Goal: Find specific page/section: Find specific page/section

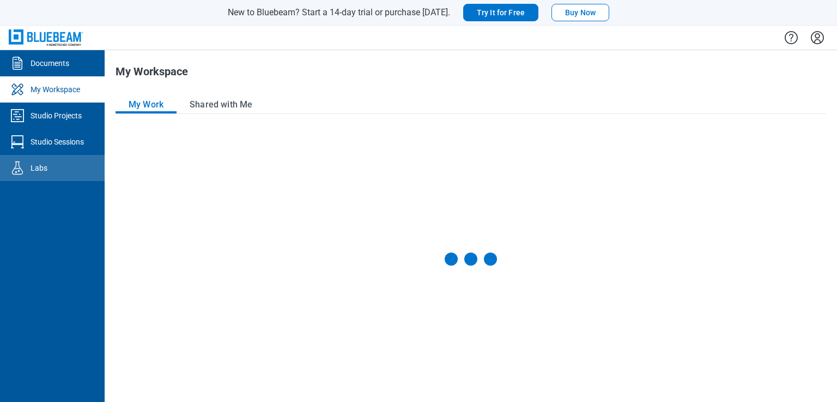
click at [88, 162] on link "Labs" at bounding box center [52, 168] width 105 height 26
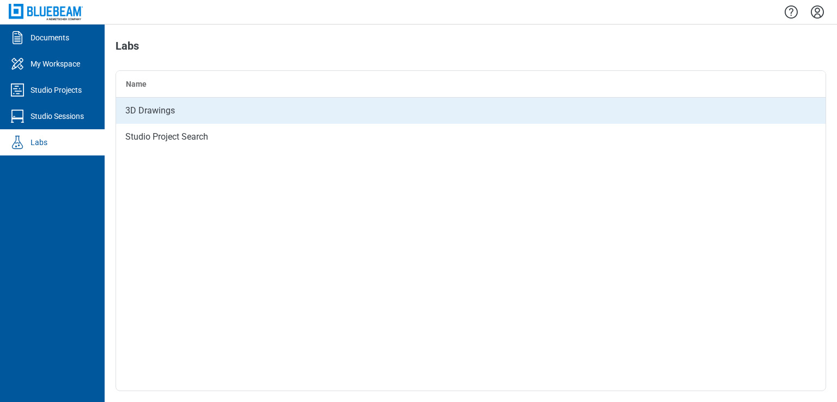
click at [164, 108] on div "3D Drawings" at bounding box center [471, 111] width 710 height 26
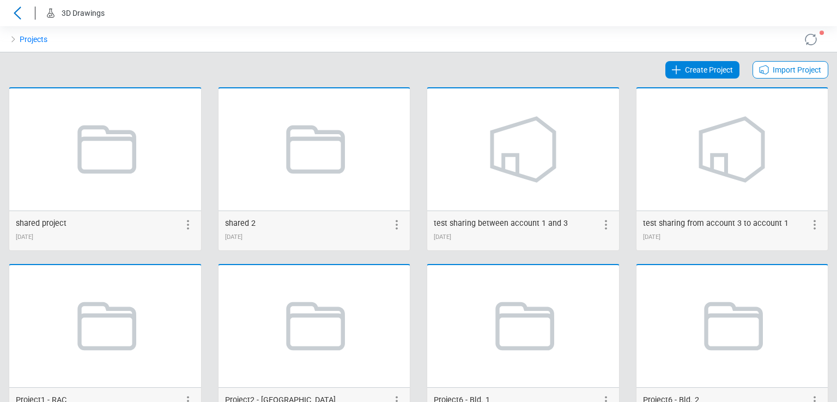
click at [21, 13] on icon at bounding box center [17, 13] width 17 height 13
